Goal: Find specific page/section: Find specific page/section

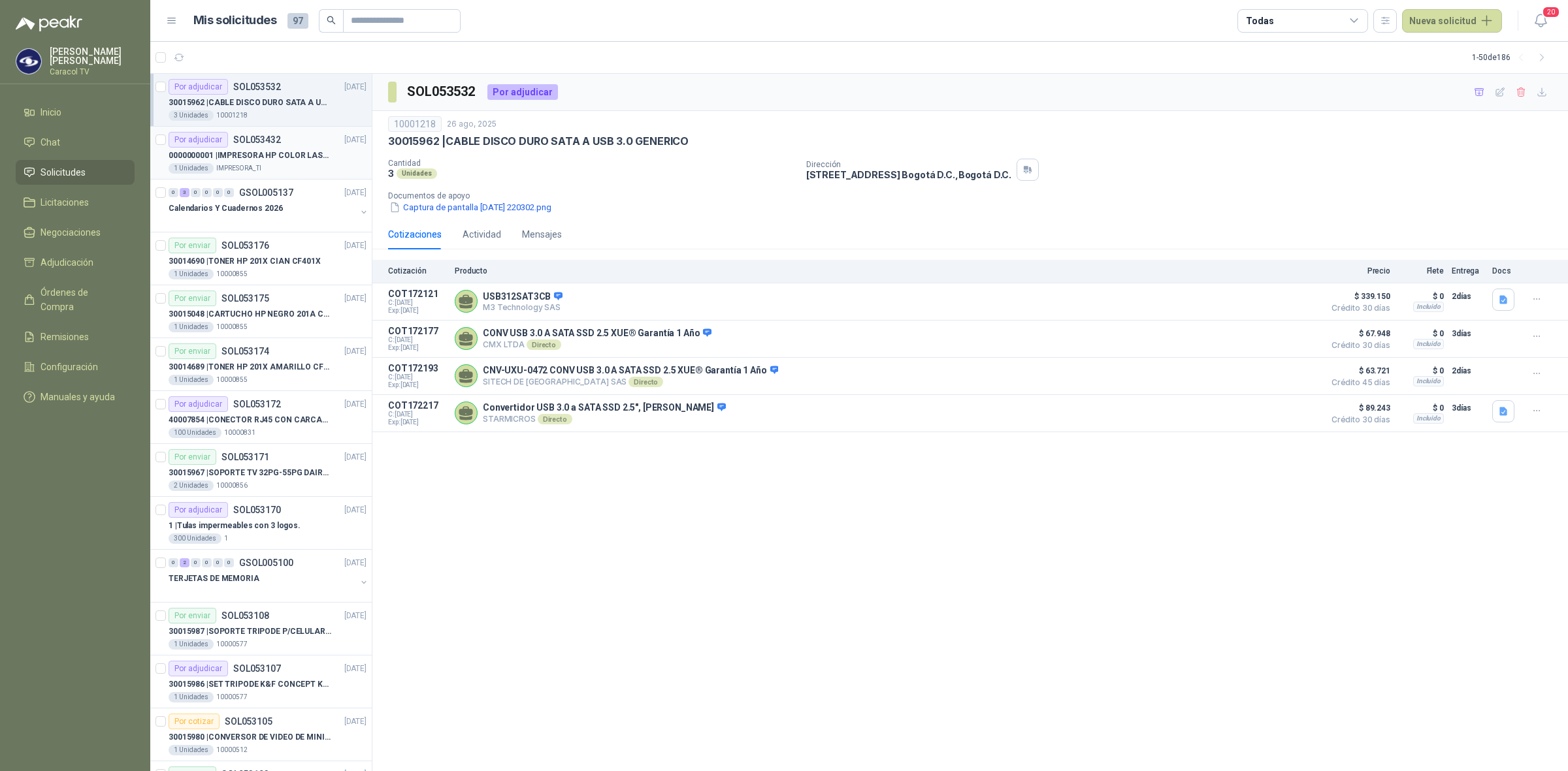
click at [269, 162] on div "0000000001 | IMPRESORA HP COLOR LASERJET MANAGED E45028DN" at bounding box center [267, 155] width 198 height 16
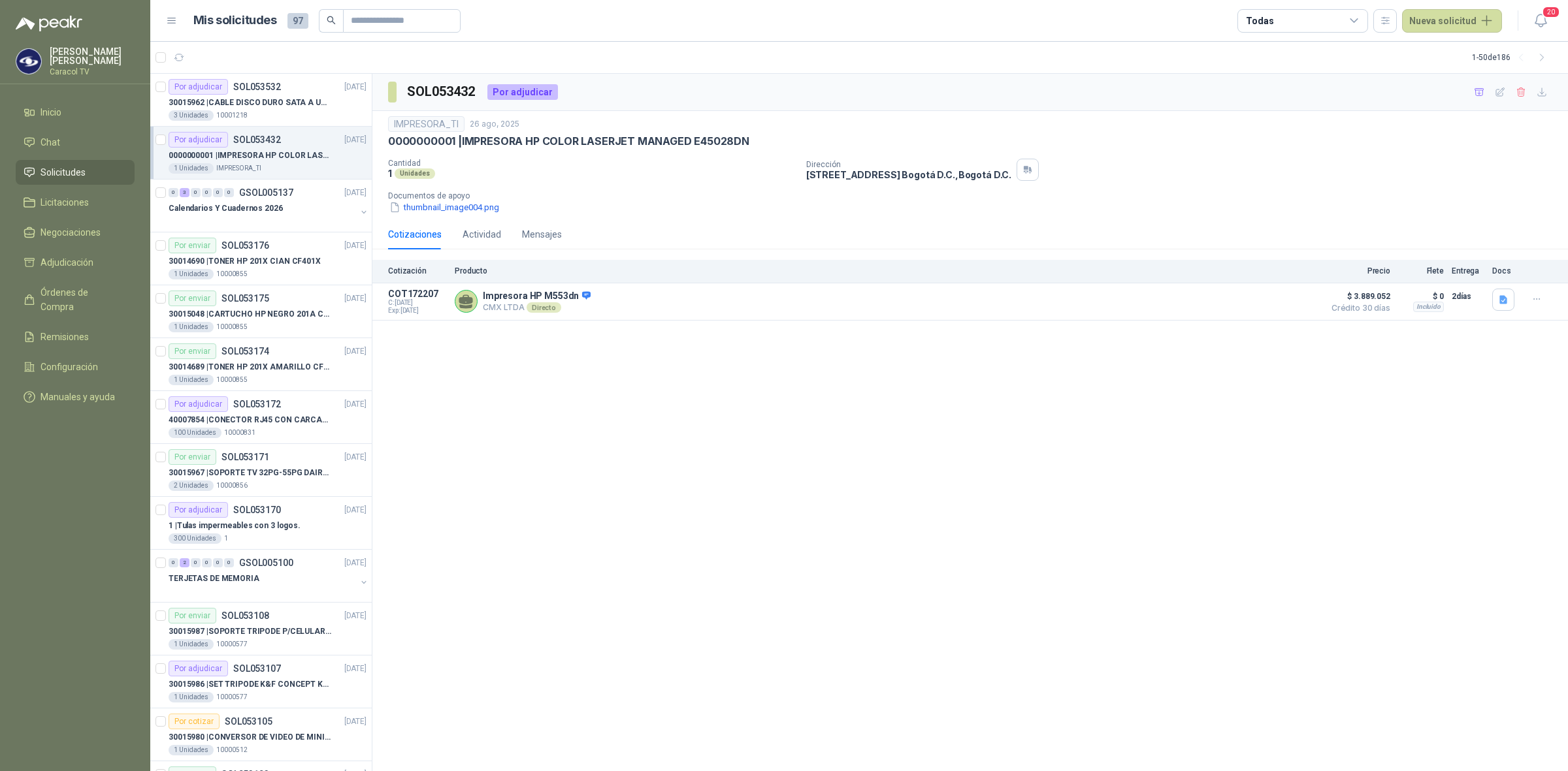
click at [273, 164] on div "1 Unidades IMPRESORA_TI" at bounding box center [267, 168] width 198 height 10
